Goal: Register for event/course

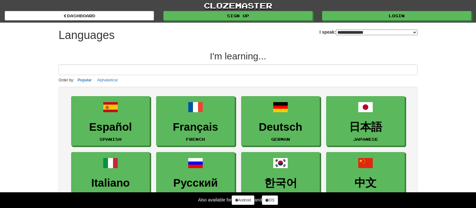
select select "*******"
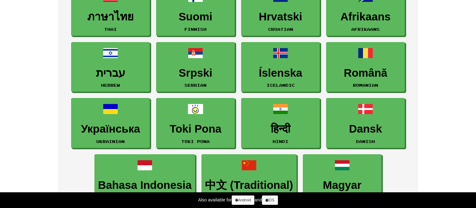
scroll to position [393, 0]
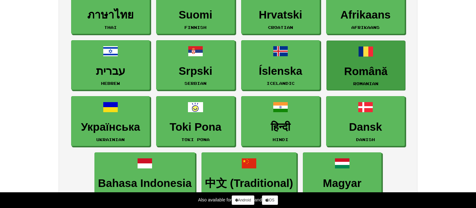
click at [367, 70] on h3 "Română" at bounding box center [366, 71] width 72 height 12
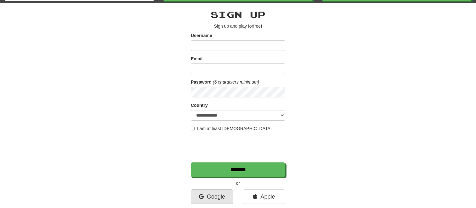
scroll to position [16, 0]
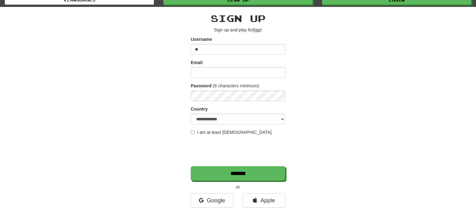
type input "*"
type input "****"
type input "**********"
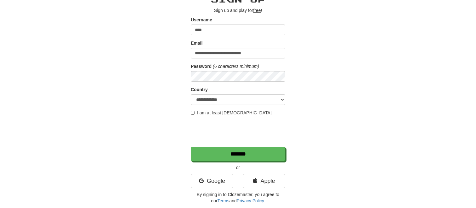
scroll to position [40, 0]
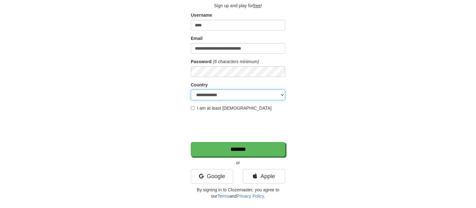
select select "**"
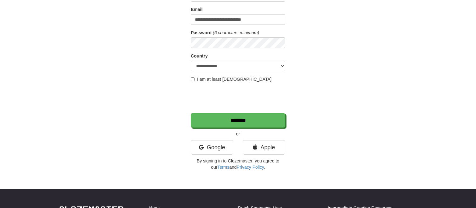
click at [192, 81] on div "I am at least 16 years old" at bounding box center [238, 79] width 94 height 6
copy label "I am at least 16 years old"
click at [177, 85] on div "**********" at bounding box center [238, 64] width 368 height 220
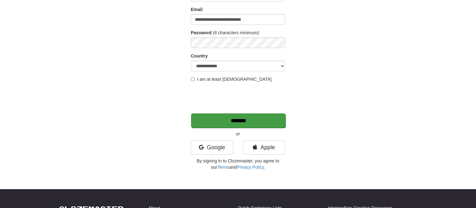
click at [222, 127] on input "*******" at bounding box center [238, 121] width 94 height 14
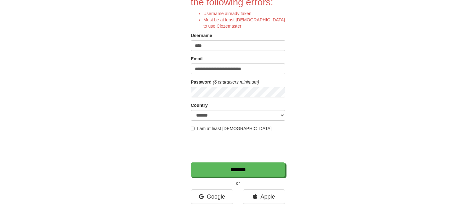
scroll to position [71, 0]
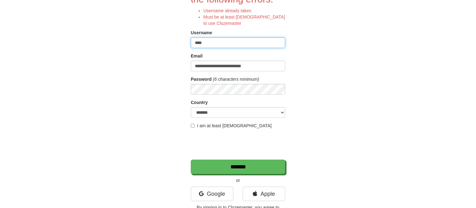
click at [219, 46] on input "****" at bounding box center [238, 42] width 94 height 11
type input "********"
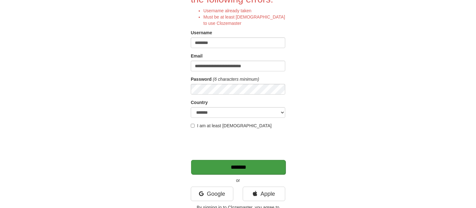
click at [256, 169] on input "*******" at bounding box center [238, 167] width 94 height 14
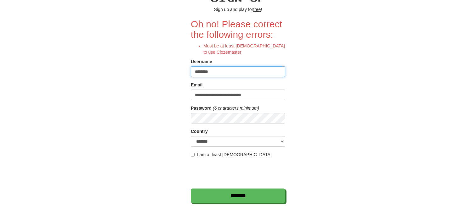
scroll to position [38, 0]
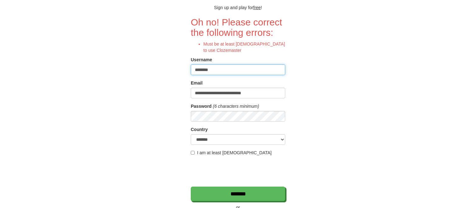
type input "****"
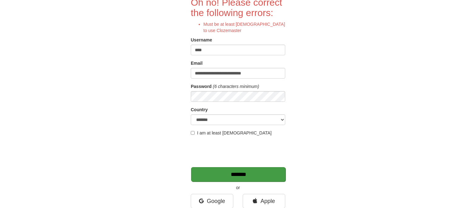
click at [222, 175] on input "*******" at bounding box center [238, 174] width 94 height 14
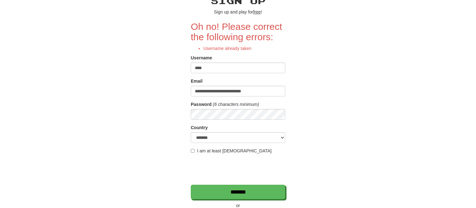
scroll to position [36, 0]
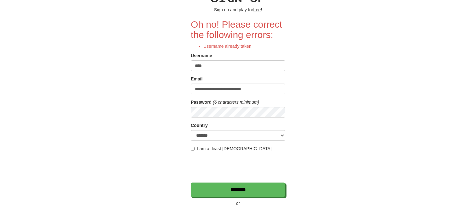
click at [213, 67] on input "****" at bounding box center [238, 65] width 94 height 11
type input "********"
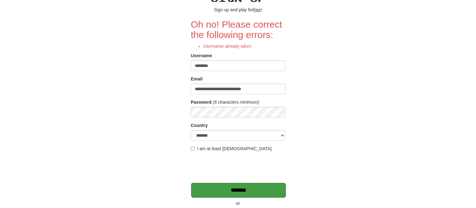
click at [252, 189] on input "*******" at bounding box center [238, 190] width 94 height 14
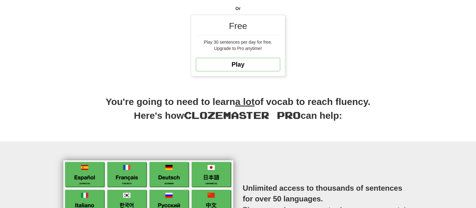
scroll to position [187, 0]
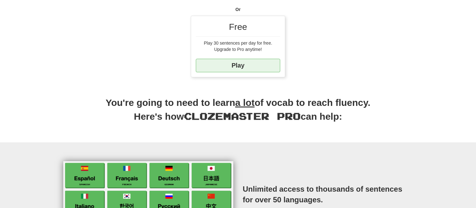
click at [242, 65] on link "Play" at bounding box center [238, 66] width 84 height 14
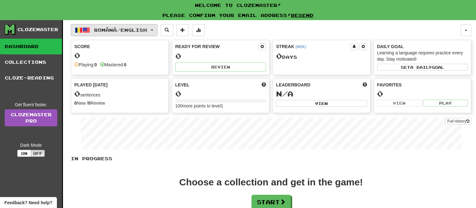
click at [157, 31] on button "Română / English" at bounding box center [114, 30] width 87 height 12
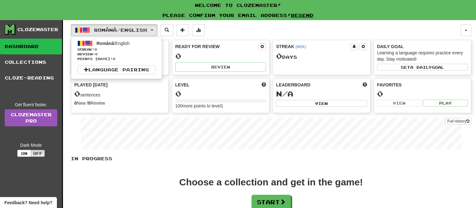
click at [139, 118] on div "Full History" at bounding box center [271, 134] width 400 height 39
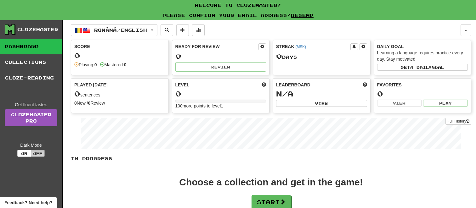
click at [38, 153] on button "Off" at bounding box center [38, 153] width 14 height 7
click at [21, 157] on div "Clozemaster Dashboard Collections Cloze-Reading Get fluent faster. Clozemaster …" at bounding box center [31, 137] width 63 height 235
click at [21, 156] on button "On" at bounding box center [24, 153] width 14 height 7
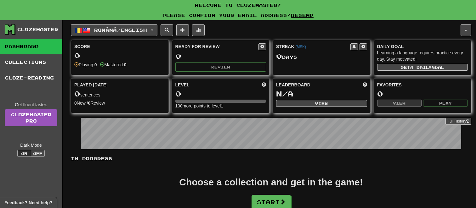
click at [39, 156] on button "Off" at bounding box center [38, 153] width 14 height 7
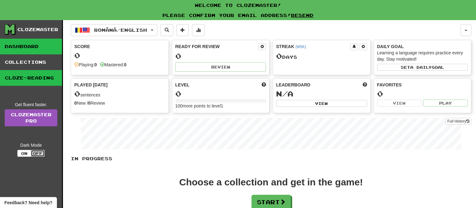
click at [19, 78] on link "Cloze-Reading" at bounding box center [31, 78] width 62 height 16
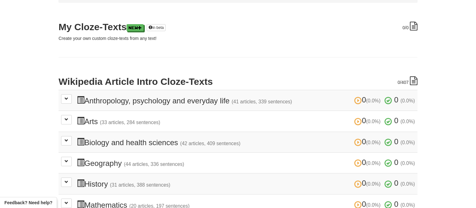
scroll to position [71, 0]
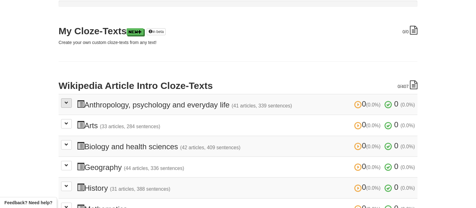
click at [66, 104] on button at bounding box center [66, 103] width 11 height 9
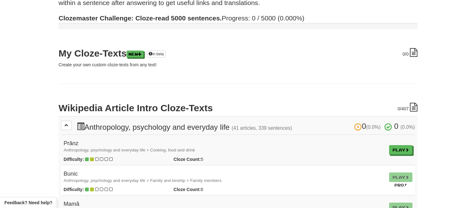
scroll to position [49, 0]
click at [65, 127] on button at bounding box center [66, 125] width 11 height 9
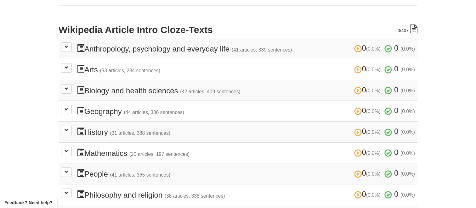
scroll to position [129, 0]
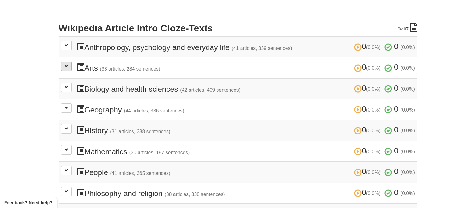
click at [66, 66] on span at bounding box center [67, 66] width 4 height 4
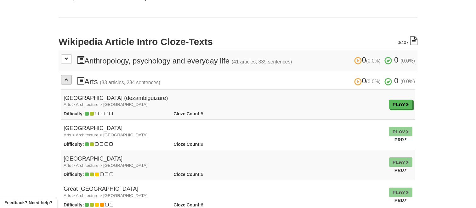
scroll to position [118, 0]
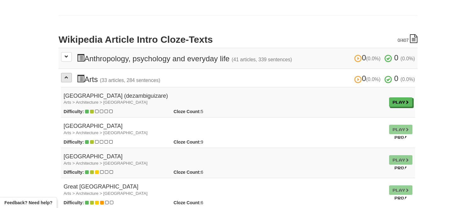
click at [67, 79] on button at bounding box center [66, 77] width 11 height 9
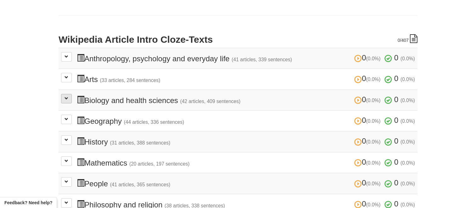
click at [65, 97] on span at bounding box center [67, 99] width 4 height 4
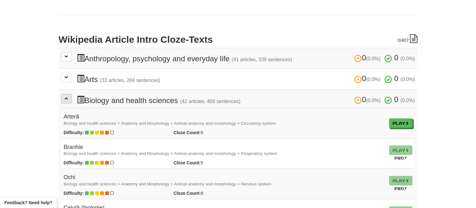
click at [65, 97] on span at bounding box center [67, 99] width 4 height 4
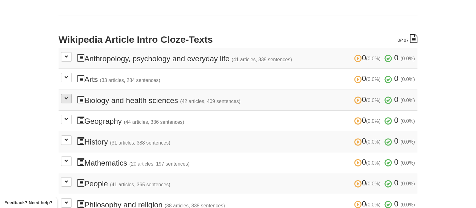
click at [66, 98] on span at bounding box center [67, 99] width 4 height 4
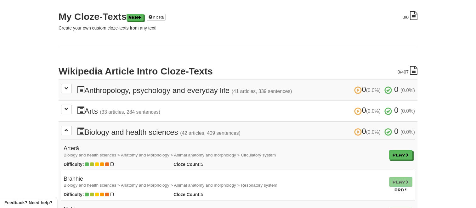
scroll to position [89, 0]
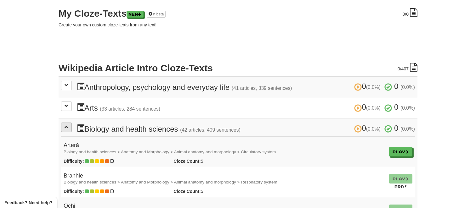
click at [63, 129] on button at bounding box center [66, 127] width 11 height 9
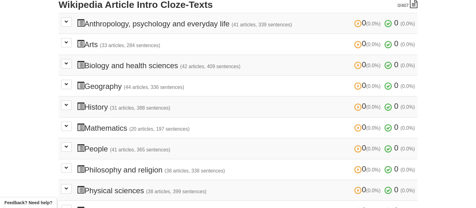
scroll to position [194, 0]
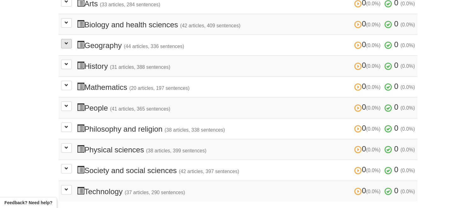
click at [64, 45] on button at bounding box center [66, 43] width 11 height 9
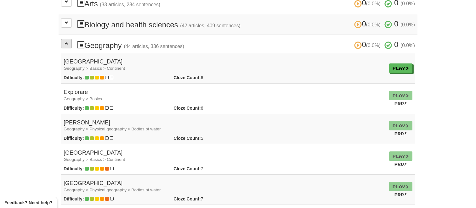
click at [66, 43] on span at bounding box center [67, 44] width 4 height 4
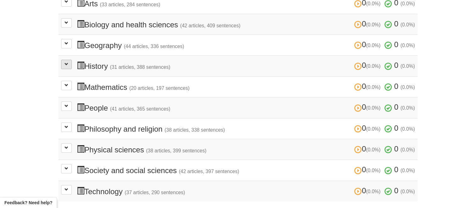
click at [63, 63] on button at bounding box center [66, 64] width 11 height 9
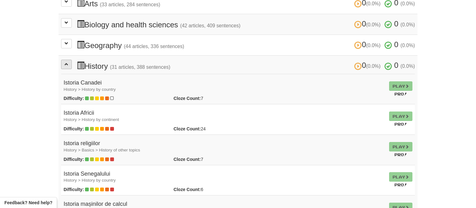
click at [63, 63] on button at bounding box center [66, 64] width 11 height 9
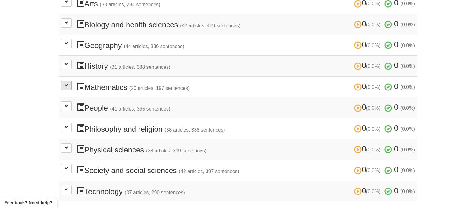
click at [65, 83] on span at bounding box center [67, 85] width 4 height 4
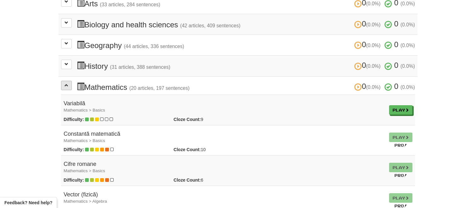
click at [65, 83] on span at bounding box center [67, 85] width 4 height 4
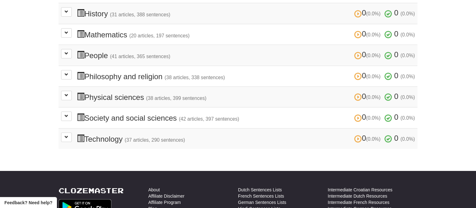
scroll to position [247, 0]
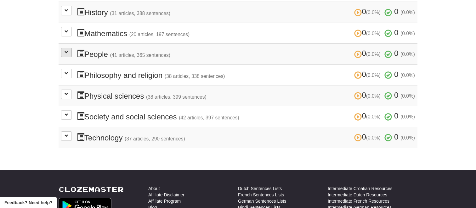
click at [67, 51] on span at bounding box center [67, 52] width 4 height 4
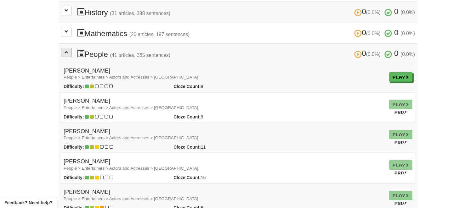
click at [67, 51] on span at bounding box center [67, 52] width 4 height 4
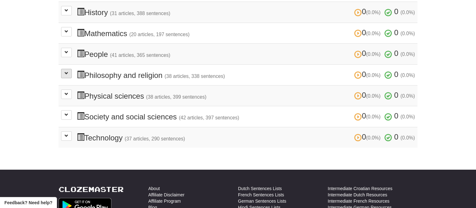
click at [68, 71] on span at bounding box center [67, 73] width 4 height 4
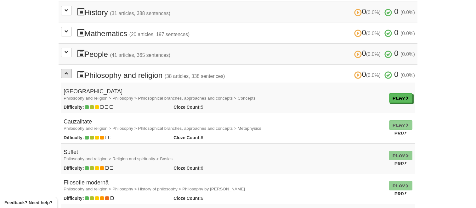
click at [68, 71] on span at bounding box center [67, 73] width 4 height 4
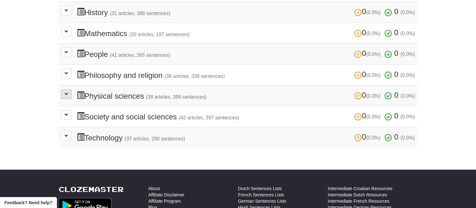
click at [65, 92] on span at bounding box center [67, 94] width 4 height 4
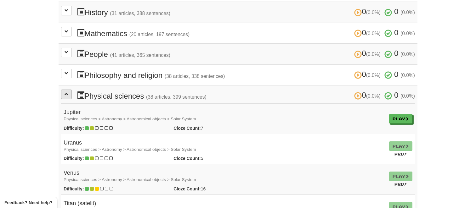
scroll to position [272, 0]
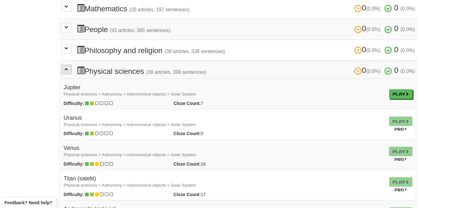
click at [66, 67] on span at bounding box center [67, 69] width 4 height 4
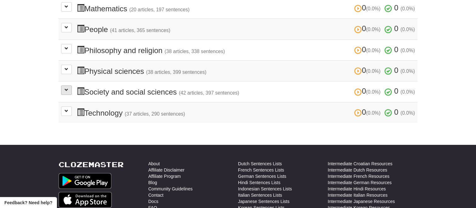
click at [65, 89] on button at bounding box center [66, 90] width 11 height 9
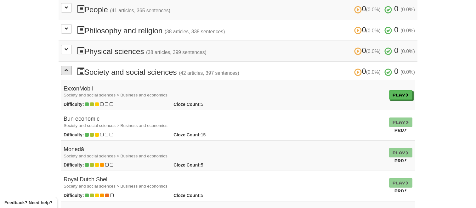
scroll to position [293, 0]
click at [65, 68] on span at bounding box center [67, 70] width 4 height 4
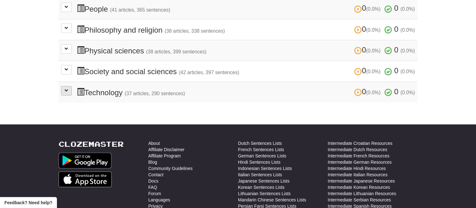
click at [65, 89] on span at bounding box center [67, 91] width 4 height 4
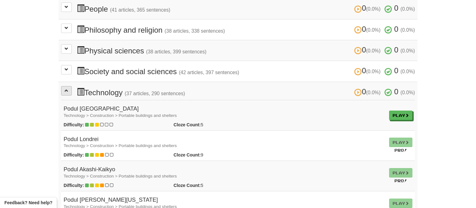
click at [65, 89] on span at bounding box center [67, 91] width 4 height 4
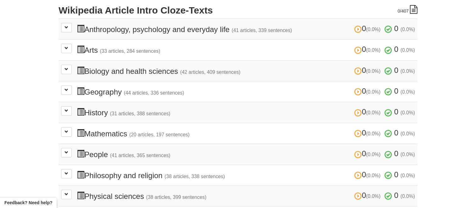
scroll to position [163, 0]
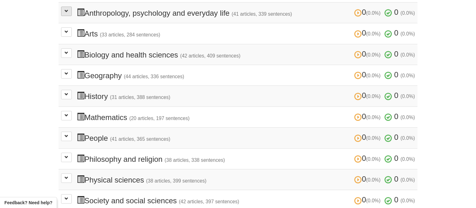
click at [65, 14] on button at bounding box center [66, 11] width 11 height 9
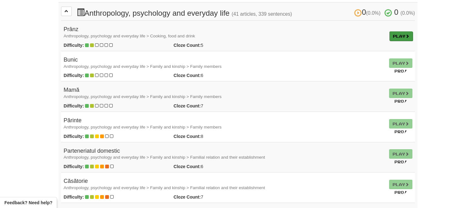
click at [405, 38] on link "Play" at bounding box center [400, 35] width 23 height 9
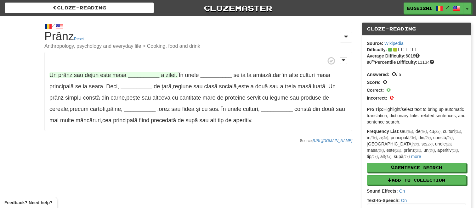
click at [108, 78] on span "este" at bounding box center [105, 75] width 11 height 6
click at [129, 76] on strong "__________" at bounding box center [143, 75] width 31 height 6
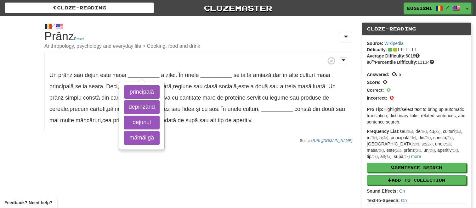
click at [109, 63] on span at bounding box center [198, 61] width 298 height 8
click at [206, 173] on div "/ Cloze-[GEOGRAPHIC_DATA] Prânz Reset Anthropology, psychology and everyday lif…" at bounding box center [238, 127] width 476 height 223
click at [75, 76] on span "sau" at bounding box center [78, 75] width 9 height 6
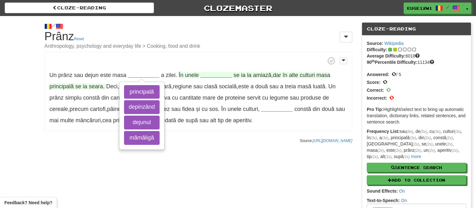
click at [208, 75] on strong "__________" at bounding box center [215, 75] width 31 height 6
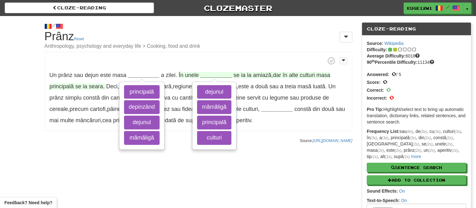
click at [210, 73] on strong "__________" at bounding box center [215, 75] width 31 height 6
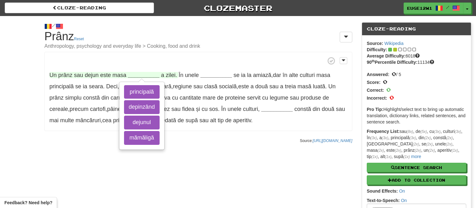
click at [154, 75] on strong "__________" at bounding box center [143, 75] width 31 height 6
